Goal: Task Accomplishment & Management: Manage account settings

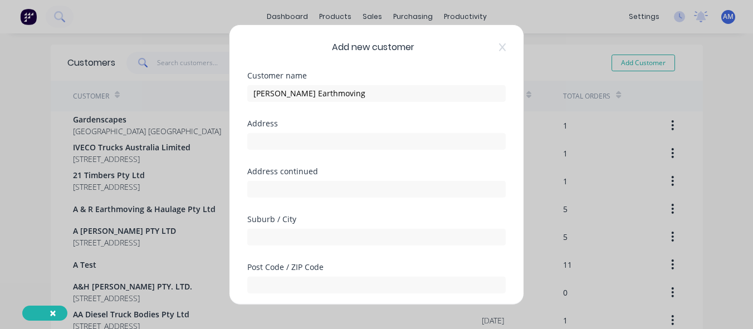
select select "AU"
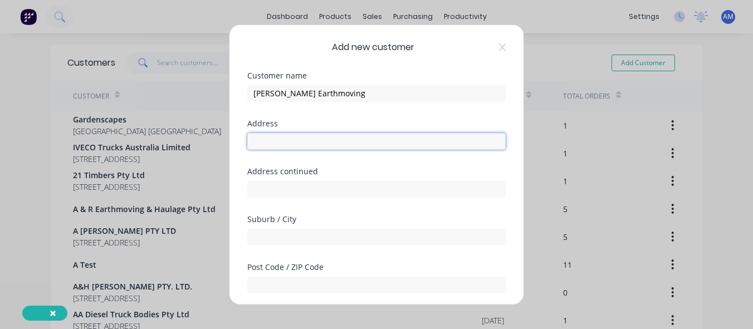
click at [323, 142] on input "text" at bounding box center [376, 141] width 258 height 17
paste input "[STREET_ADDRESS]"
type input "[STREET_ADDRESS]"
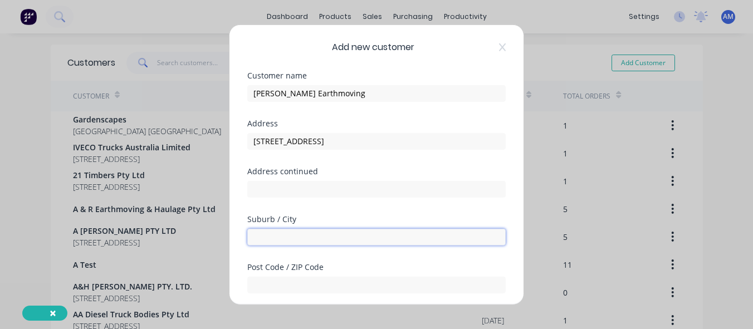
click at [274, 231] on input "text" at bounding box center [376, 236] width 258 height 17
paste input "[GEOGRAPHIC_DATA]"
type input "[GEOGRAPHIC_DATA]"
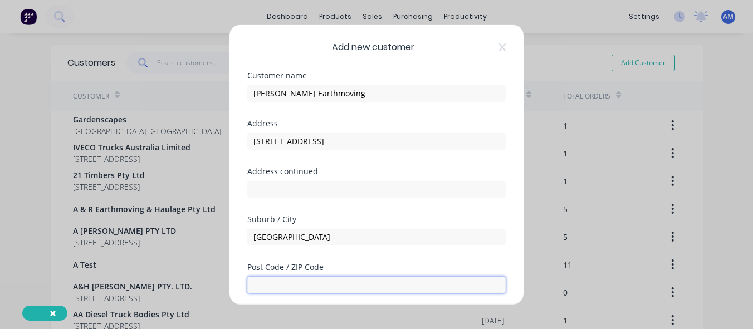
click at [323, 288] on input "text" at bounding box center [376, 284] width 258 height 17
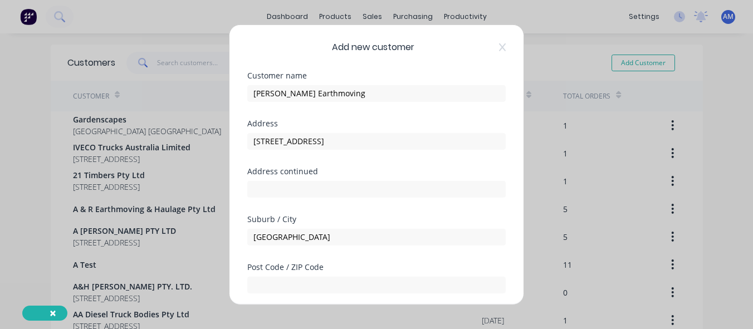
click at [487, 201] on div "Address continued" at bounding box center [376, 191] width 258 height 48
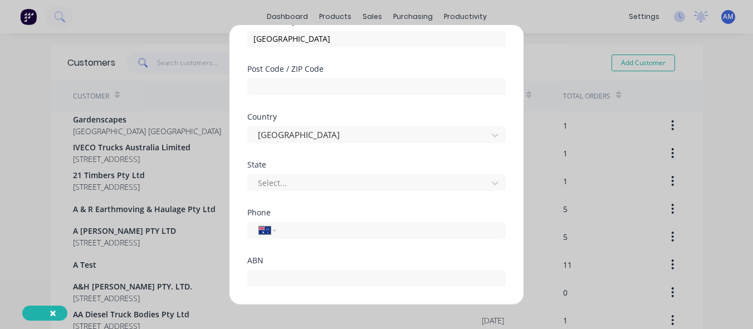
scroll to position [223, 0]
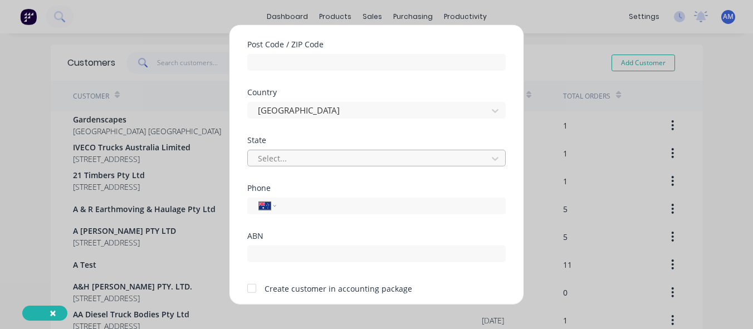
click at [375, 162] on div at bounding box center [369, 158] width 225 height 14
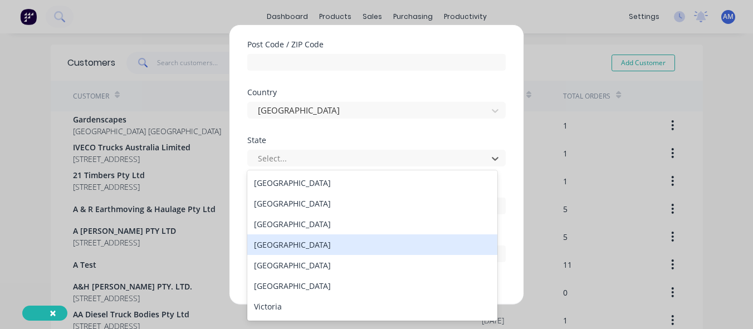
click at [334, 241] on div "[GEOGRAPHIC_DATA]" at bounding box center [372, 244] width 250 height 21
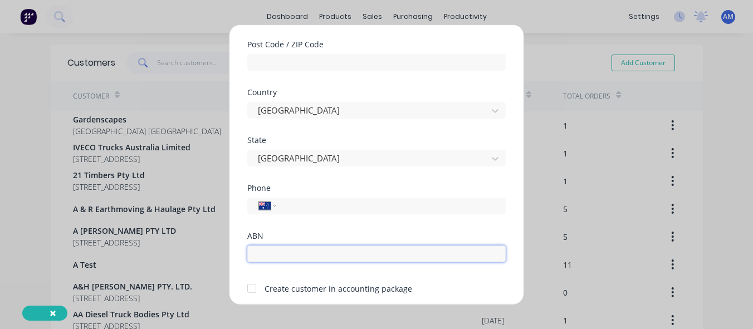
click at [325, 252] on input "text" at bounding box center [376, 253] width 258 height 17
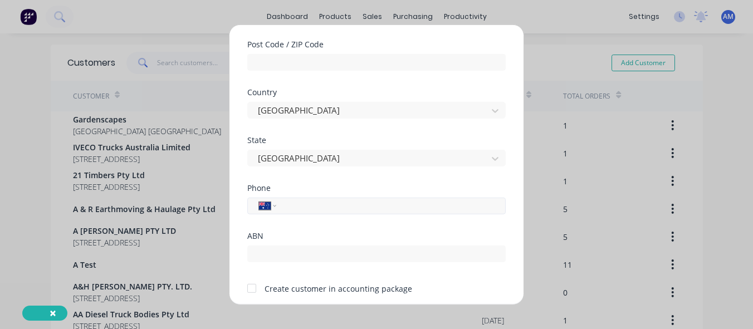
click at [285, 203] on input "tel" at bounding box center [389, 205] width 210 height 13
paste input "0402 020 585"
type input "0402 020 585"
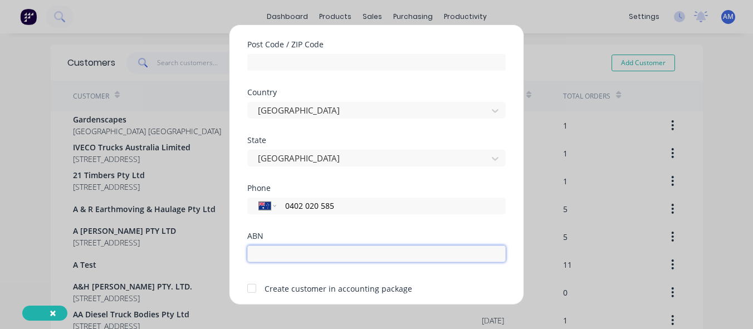
click at [254, 251] on input "text" at bounding box center [376, 253] width 258 height 17
paste input "36 399 630 788"
type input "36 399 630 788"
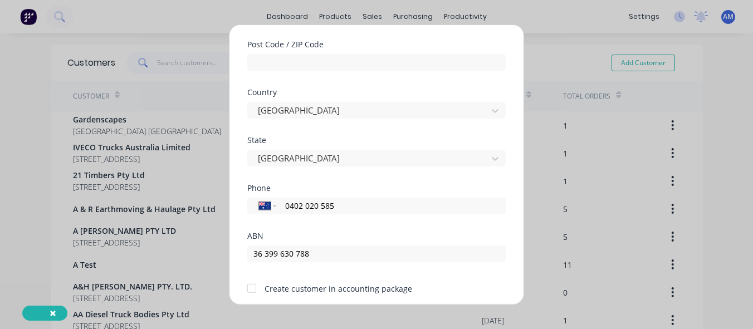
click at [434, 227] on div "Phone International [GEOGRAPHIC_DATA] [GEOGRAPHIC_DATA] [GEOGRAPHIC_DATA] [GEOG…" at bounding box center [376, 208] width 258 height 48
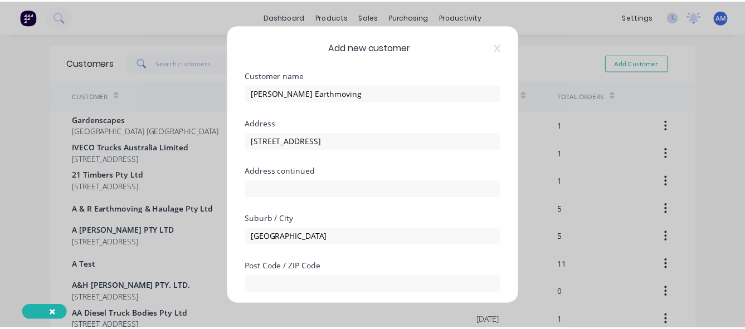
scroll to position [263, 0]
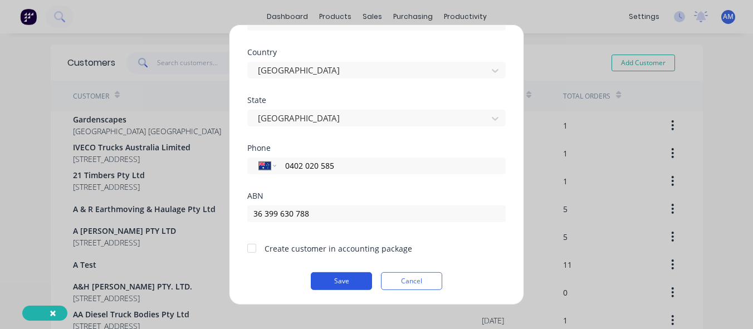
click at [335, 279] on button "Save" at bounding box center [341, 281] width 61 height 18
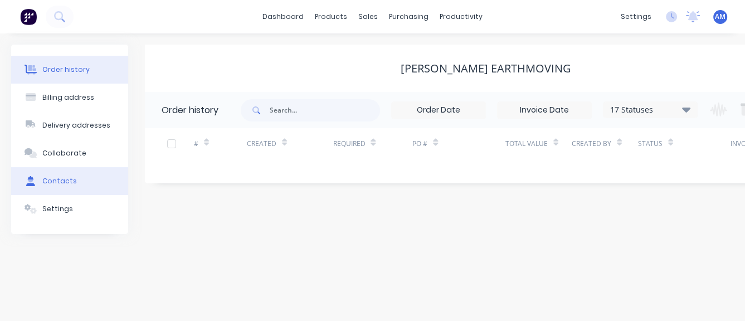
click at [62, 180] on div "Contacts" at bounding box center [59, 181] width 35 height 10
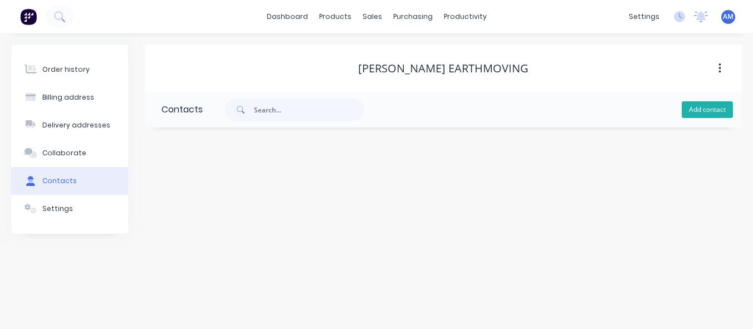
click at [700, 105] on button "Add contact" at bounding box center [707, 109] width 51 height 17
select select "AU"
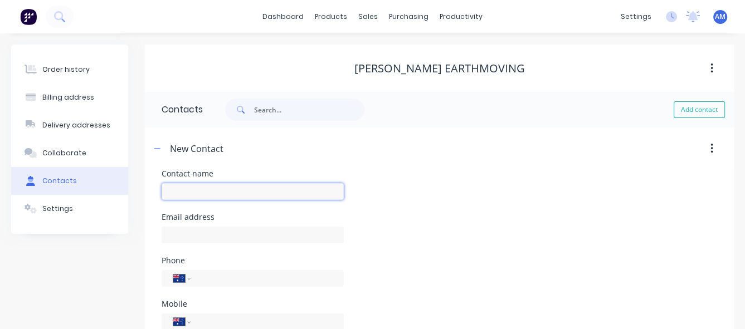
click at [242, 189] on input "text" at bounding box center [253, 191] width 182 height 17
type input "[PERSON_NAME]"
select select "AU"
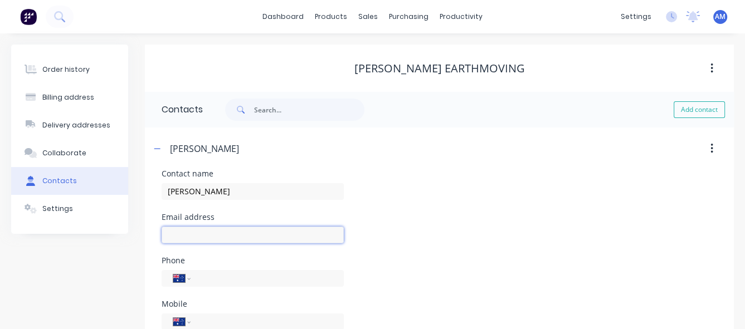
click at [197, 233] on input "text" at bounding box center [253, 235] width 182 height 17
paste input "[EMAIL_ADDRESS][DOMAIN_NAME]"
type input "[EMAIL_ADDRESS][DOMAIN_NAME]"
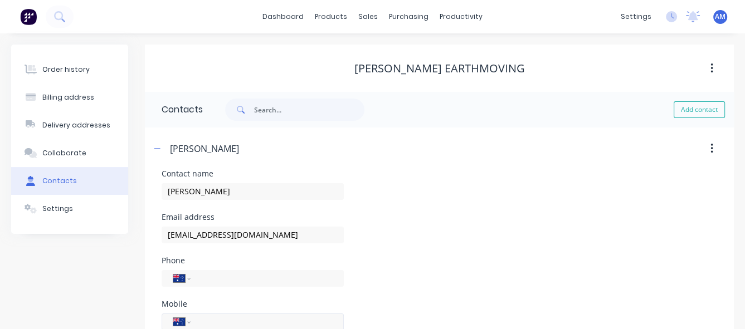
click at [212, 316] on input "tel" at bounding box center [265, 321] width 134 height 13
paste input "0402 020 585"
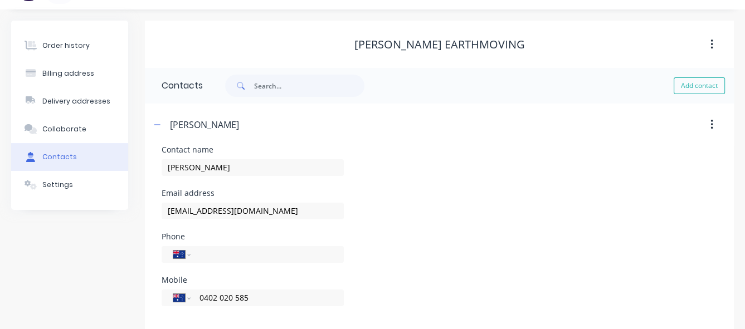
scroll to position [36, 0]
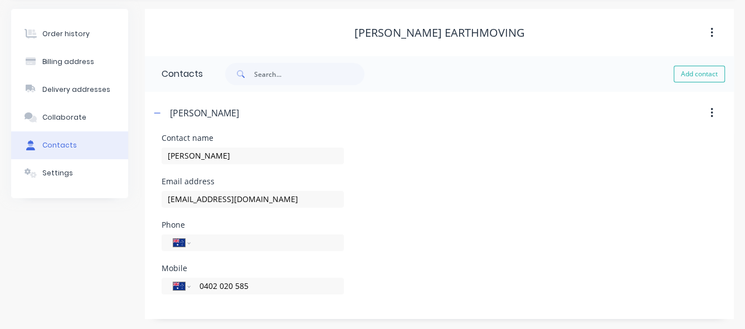
type input "0402 020 585"
click at [469, 233] on div "Phone International [GEOGRAPHIC_DATA] [GEOGRAPHIC_DATA] [GEOGRAPHIC_DATA] [GEOG…" at bounding box center [439, 242] width 555 height 43
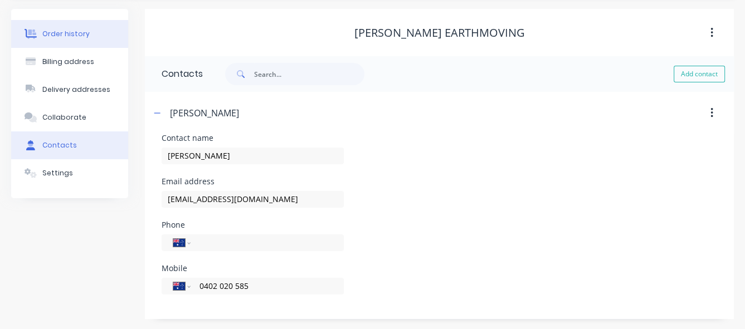
click at [74, 40] on button "Order history" at bounding box center [69, 34] width 117 height 28
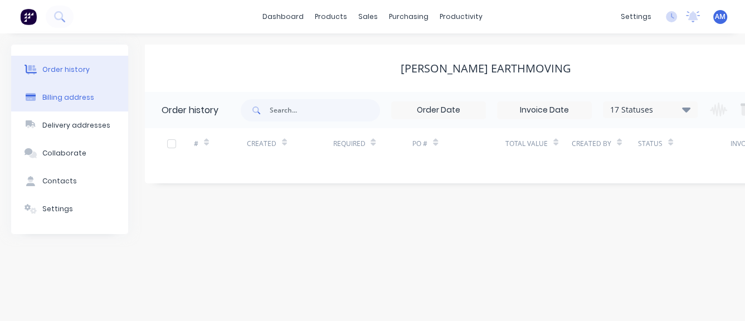
click at [69, 92] on div "Billing address" at bounding box center [68, 97] width 52 height 10
select select "AU"
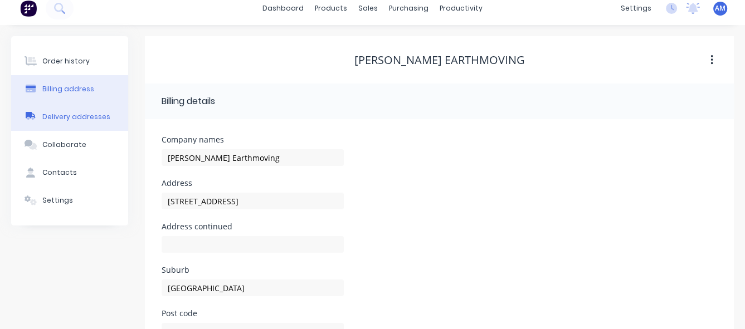
click at [66, 117] on div "Delivery addresses" at bounding box center [76, 117] width 68 height 10
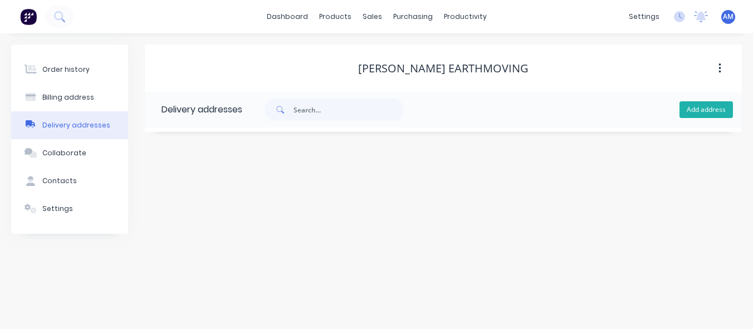
click at [705, 106] on button "Add address" at bounding box center [705, 109] width 53 height 17
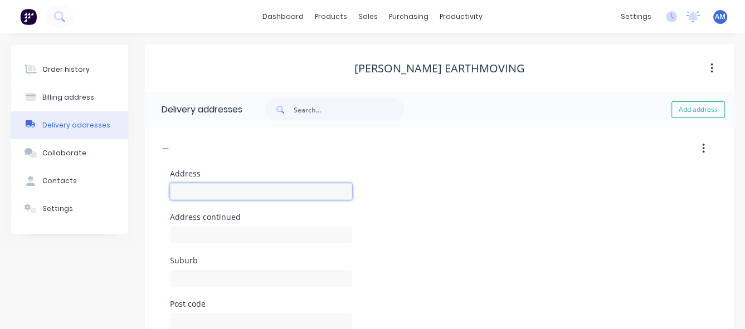
click at [227, 189] on input "text" at bounding box center [261, 191] width 182 height 17
paste input "[STREET_ADDRESS]"
type input "[STREET_ADDRESS]"
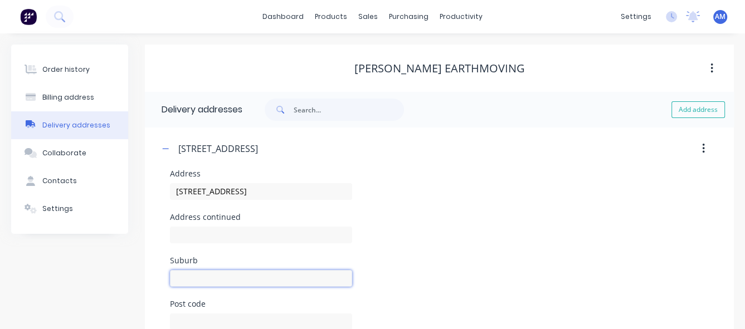
click at [232, 273] on input "text" at bounding box center [261, 278] width 182 height 17
click at [212, 282] on input "text" at bounding box center [261, 278] width 182 height 17
paste input "[GEOGRAPHIC_DATA]"
type input "[GEOGRAPHIC_DATA]"
click at [417, 235] on div "Address continued" at bounding box center [439, 234] width 539 height 43
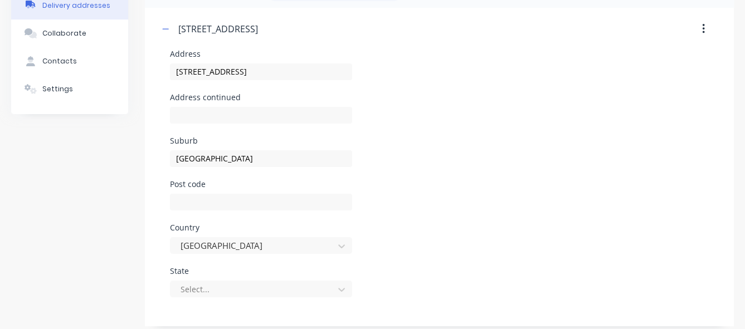
scroll to position [127, 0]
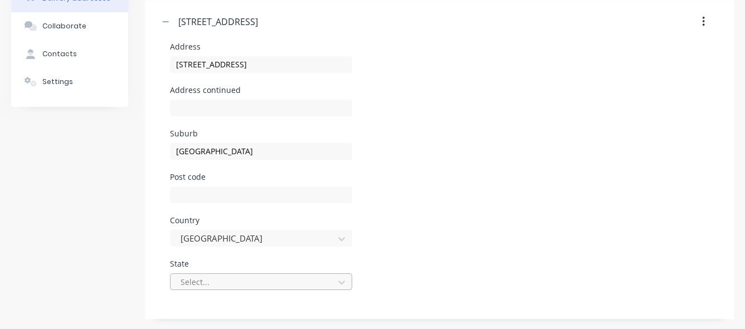
click at [305, 281] on div "Select..." at bounding box center [261, 281] width 182 height 17
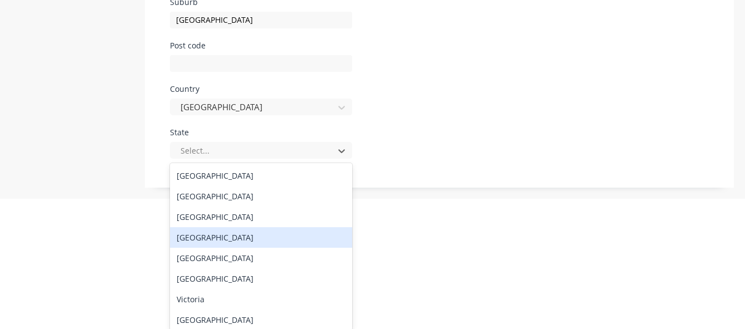
click at [225, 238] on div "[GEOGRAPHIC_DATA]" at bounding box center [261, 237] width 182 height 21
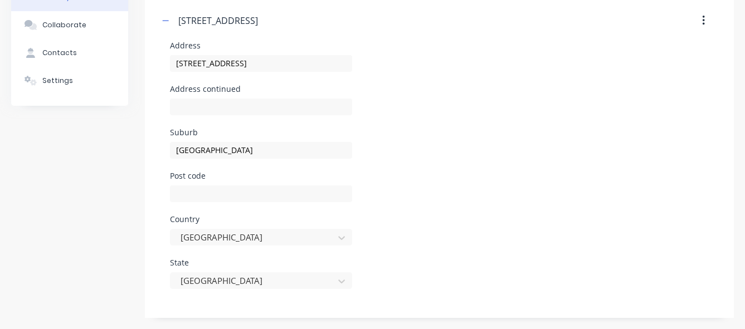
scroll to position [127, 0]
click at [446, 218] on div "Country [GEOGRAPHIC_DATA]" at bounding box center [439, 238] width 539 height 43
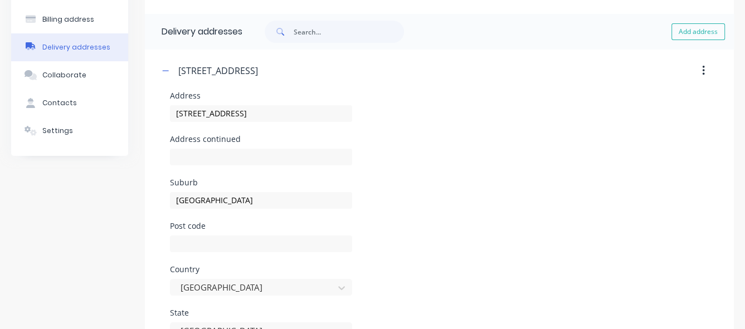
scroll to position [0, 0]
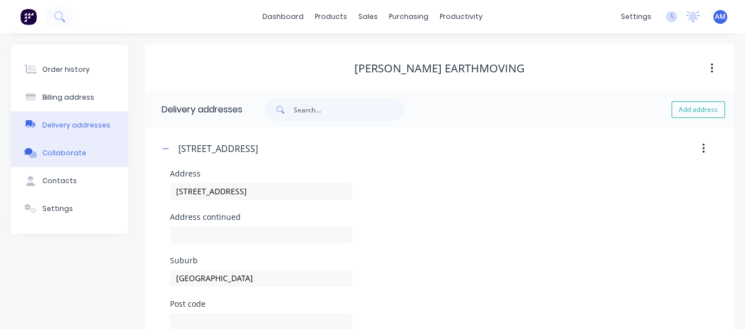
click at [56, 153] on div "Collaborate" at bounding box center [64, 153] width 44 height 10
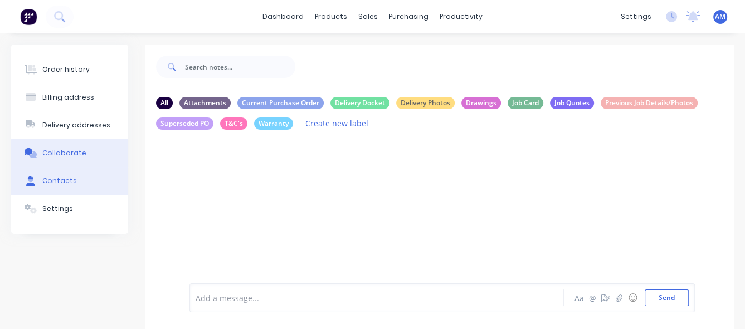
click at [57, 178] on div "Contacts" at bounding box center [59, 181] width 35 height 10
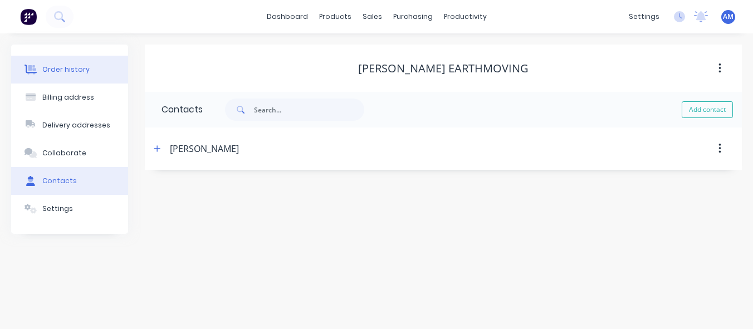
click at [73, 67] on div "Order history" at bounding box center [65, 70] width 47 height 10
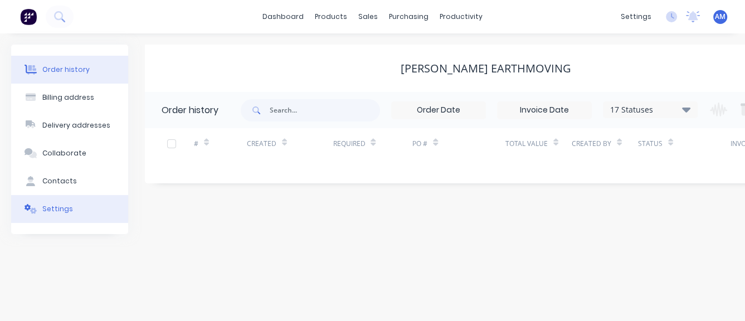
click at [59, 207] on div "Settings" at bounding box center [57, 209] width 31 height 10
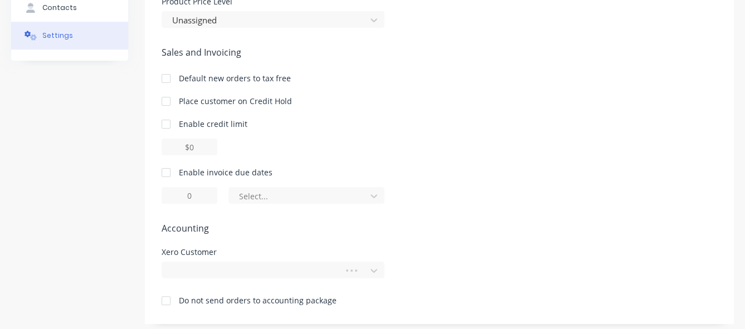
scroll to position [179, 0]
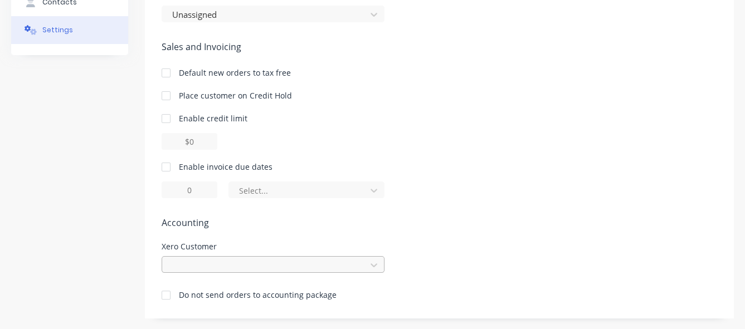
click at [258, 261] on div at bounding box center [273, 264] width 223 height 17
type input "[PERSON_NAME]"
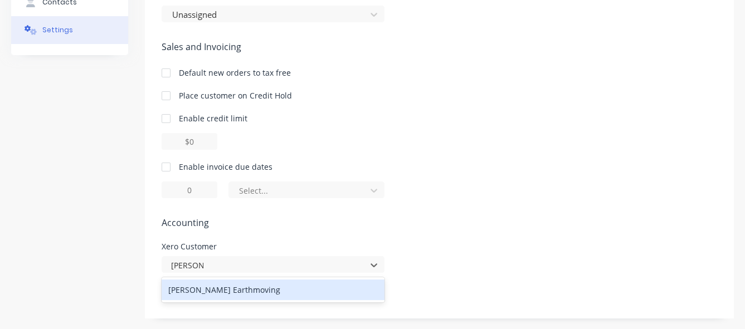
click at [238, 287] on div "[PERSON_NAME] Earthmoving" at bounding box center [273, 290] width 223 height 21
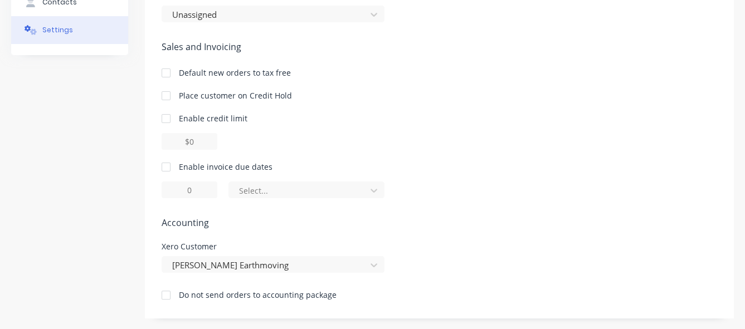
click at [476, 271] on div "Xero Customer [PERSON_NAME] Earthmoving" at bounding box center [439, 258] width 555 height 30
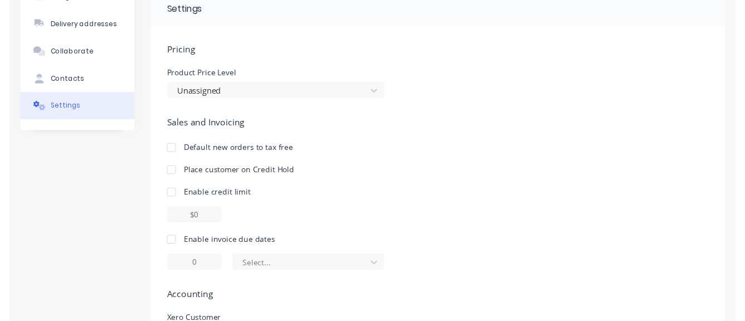
scroll to position [0, 0]
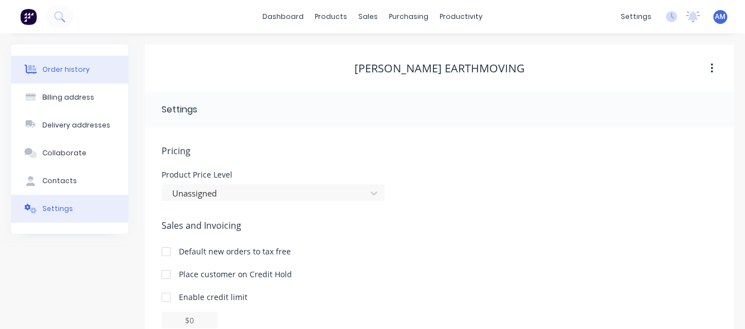
click at [77, 64] on button "Order history" at bounding box center [69, 70] width 117 height 28
